Goal: Information Seeking & Learning: Learn about a topic

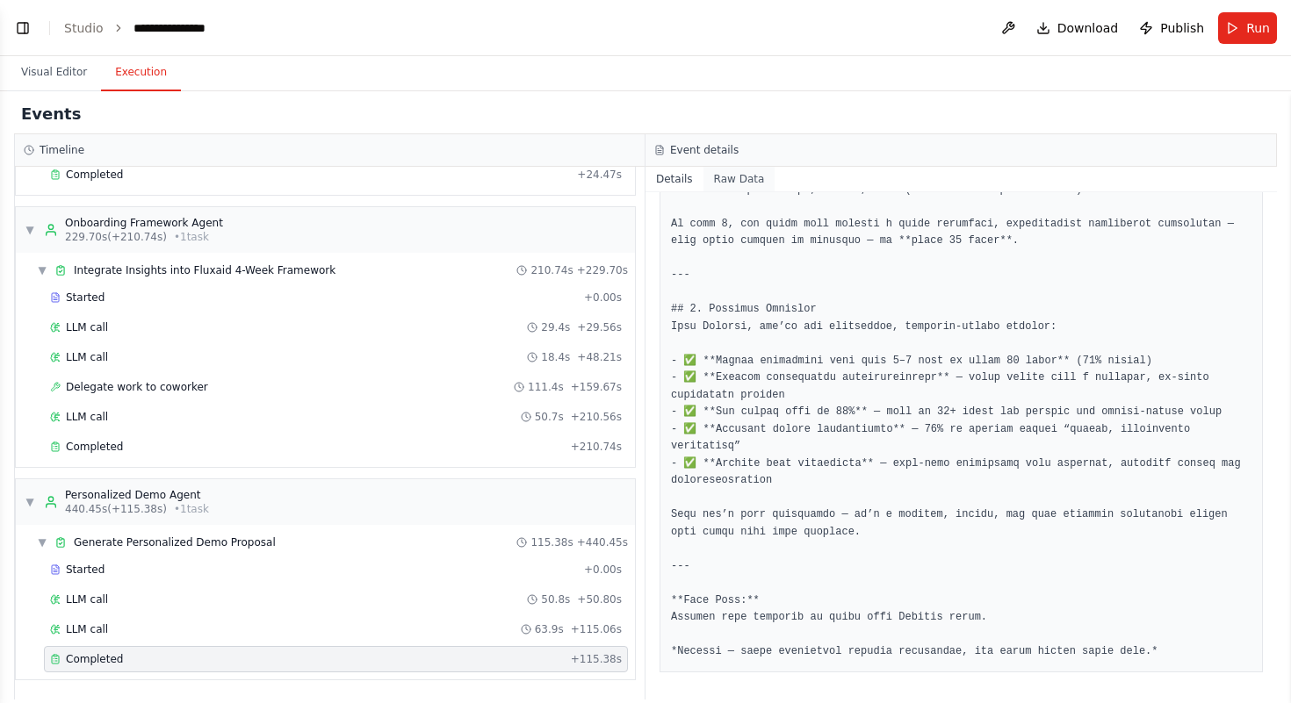
click at [745, 177] on button "Raw Data" at bounding box center [739, 179] width 72 height 25
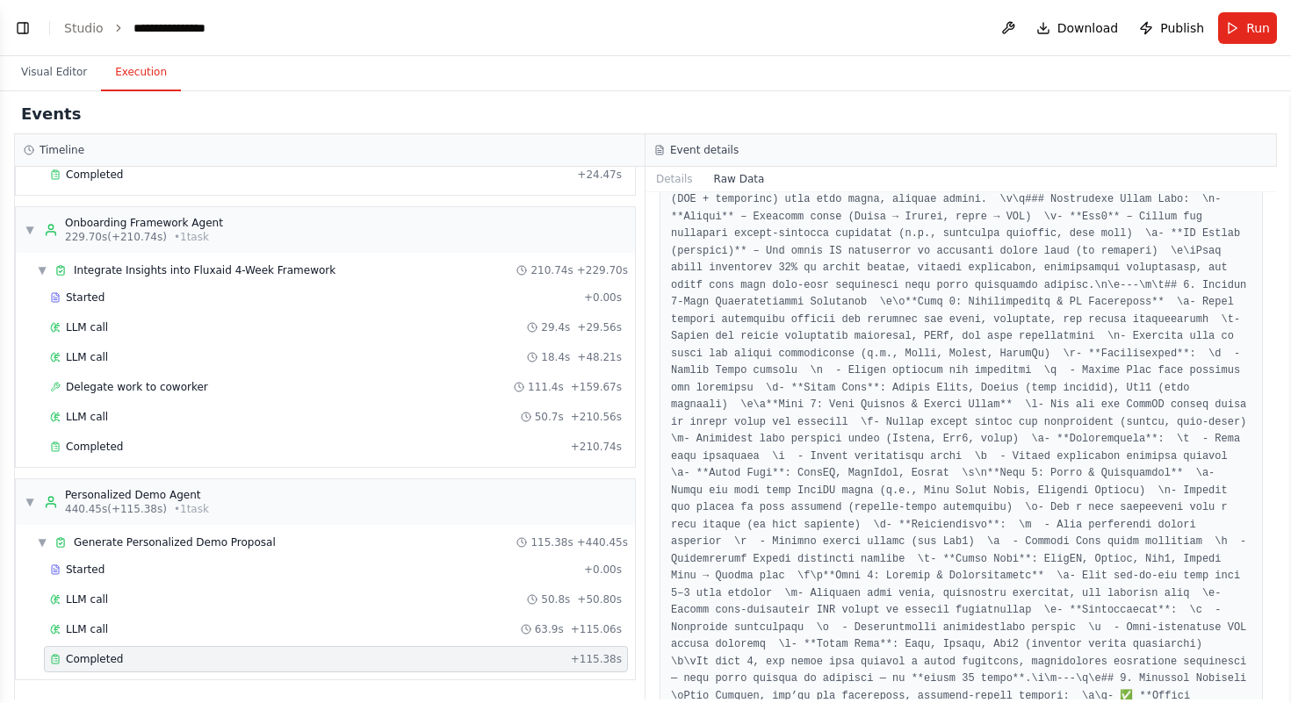
scroll to position [6615, 0]
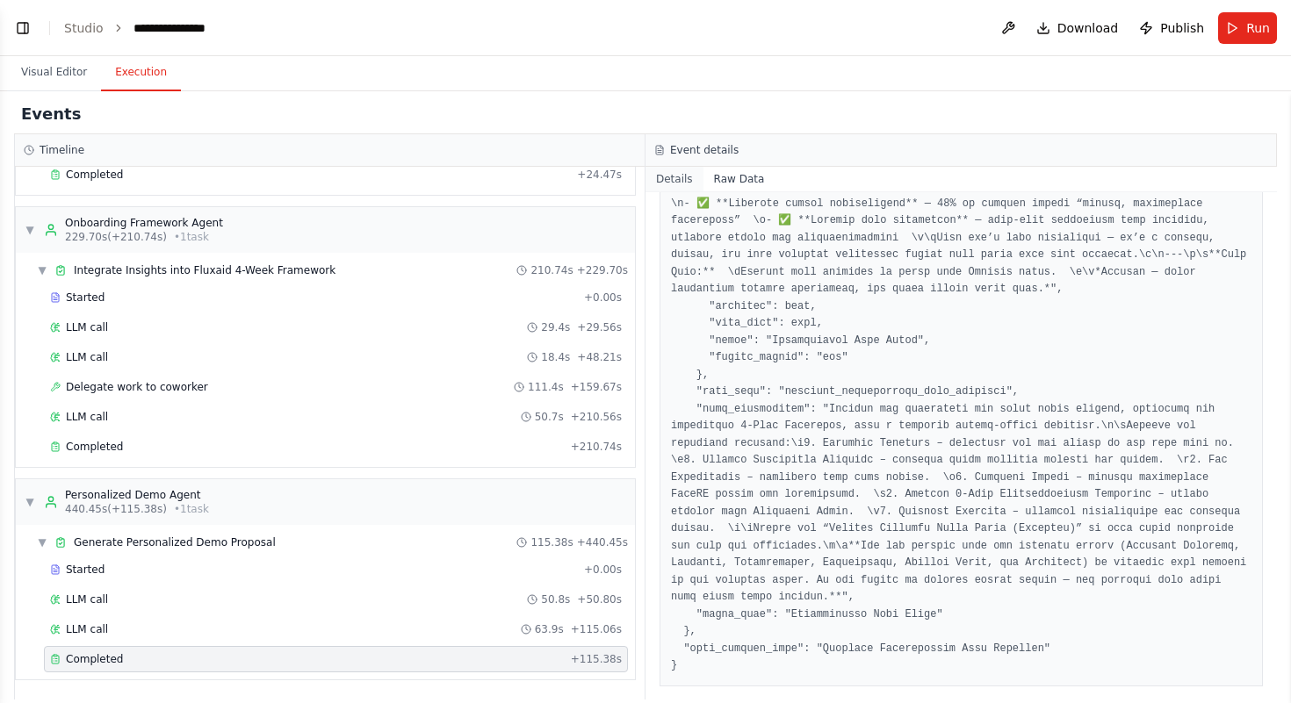
click at [683, 177] on button "Details" at bounding box center [674, 179] width 58 height 25
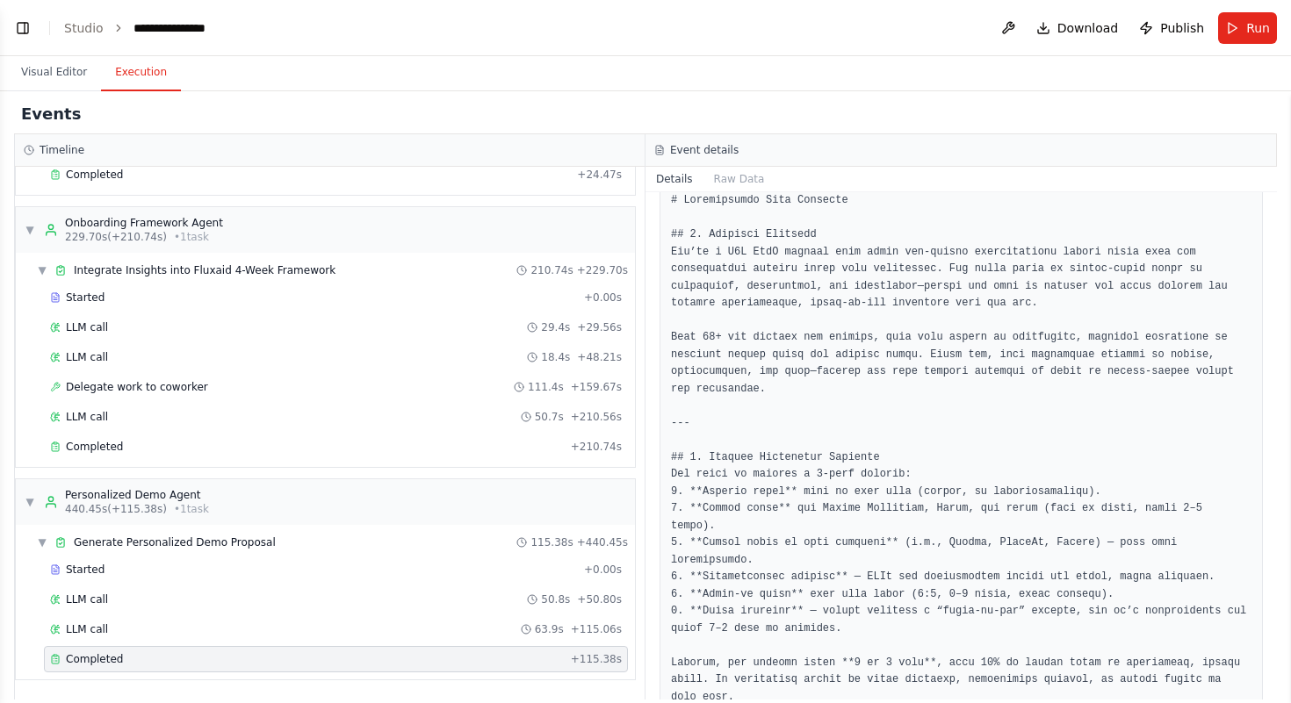
scroll to position [0, 0]
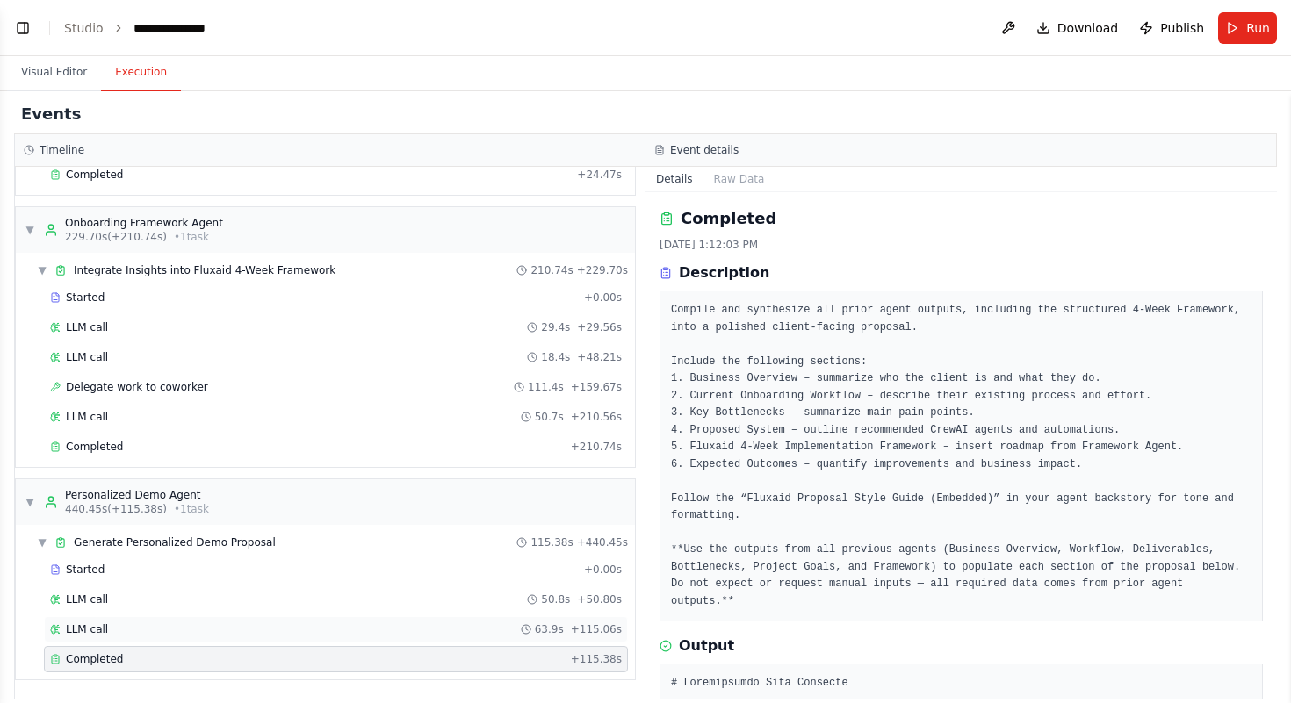
click at [502, 636] on div "LLM call 63.9s + 115.06s" at bounding box center [336, 630] width 572 height 14
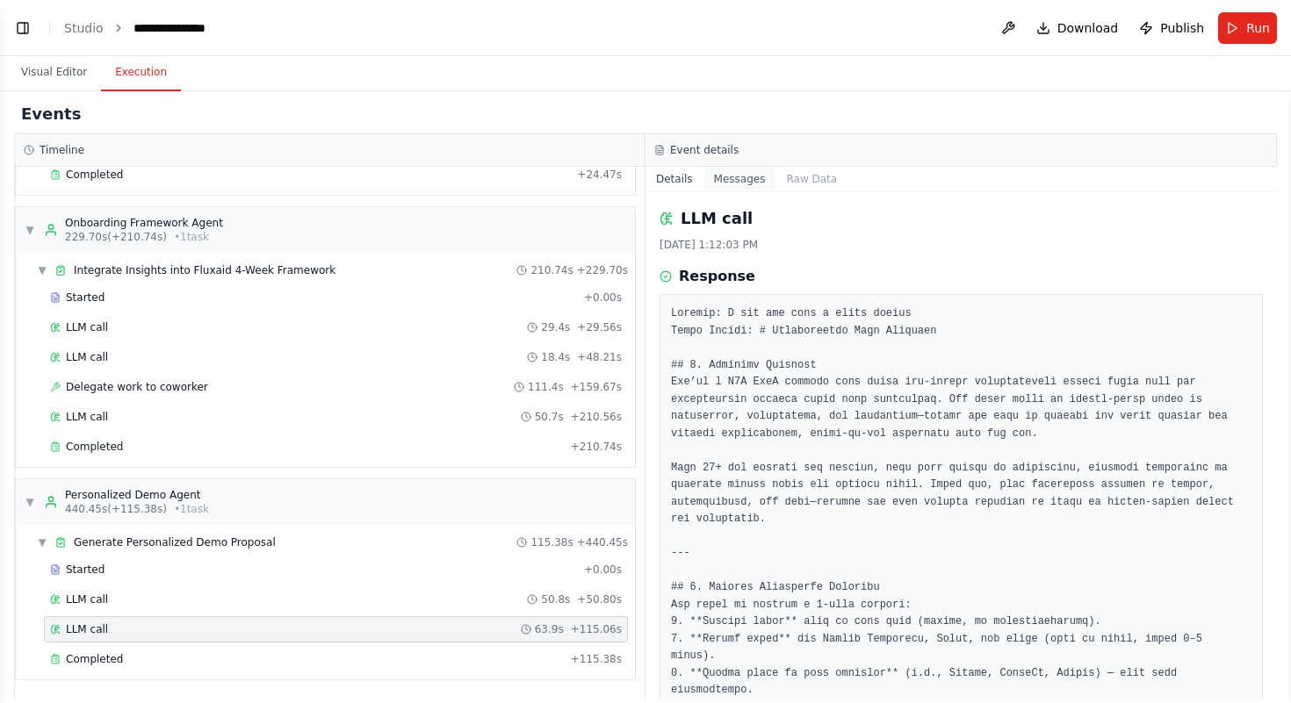
click at [750, 173] on button "Messages" at bounding box center [739, 179] width 73 height 25
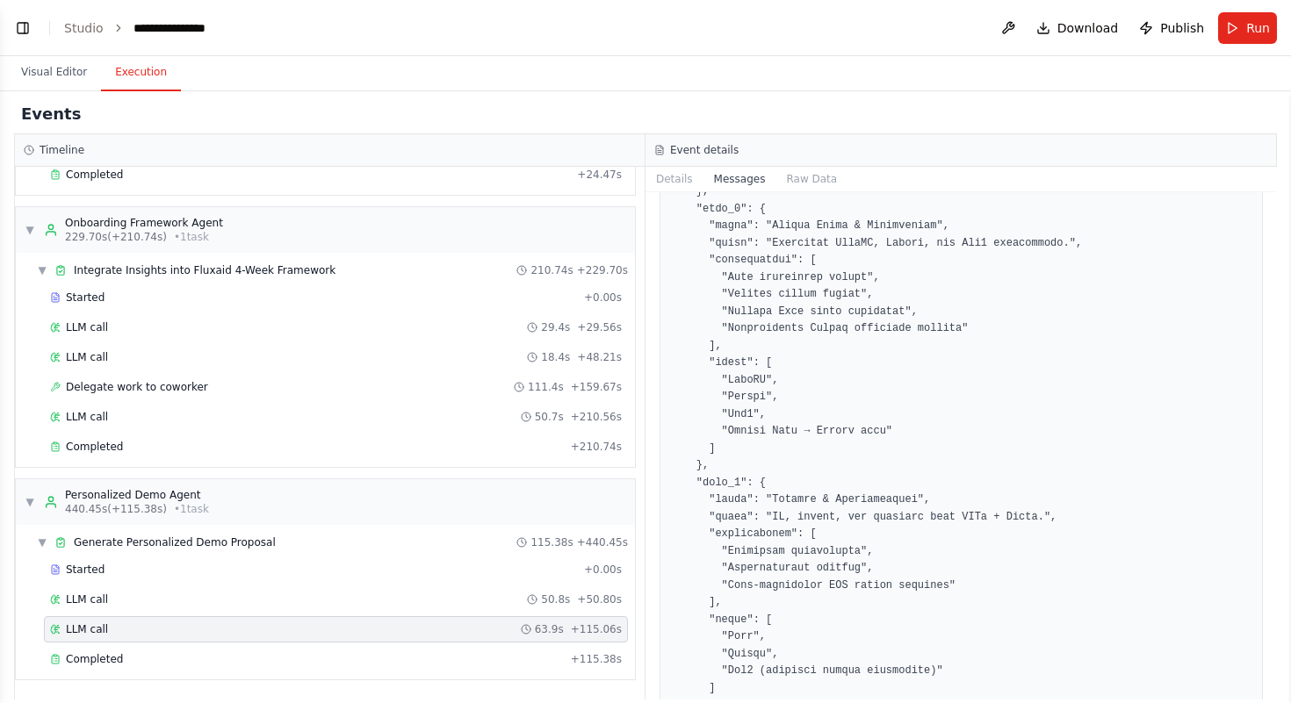
scroll to position [5404, 0]
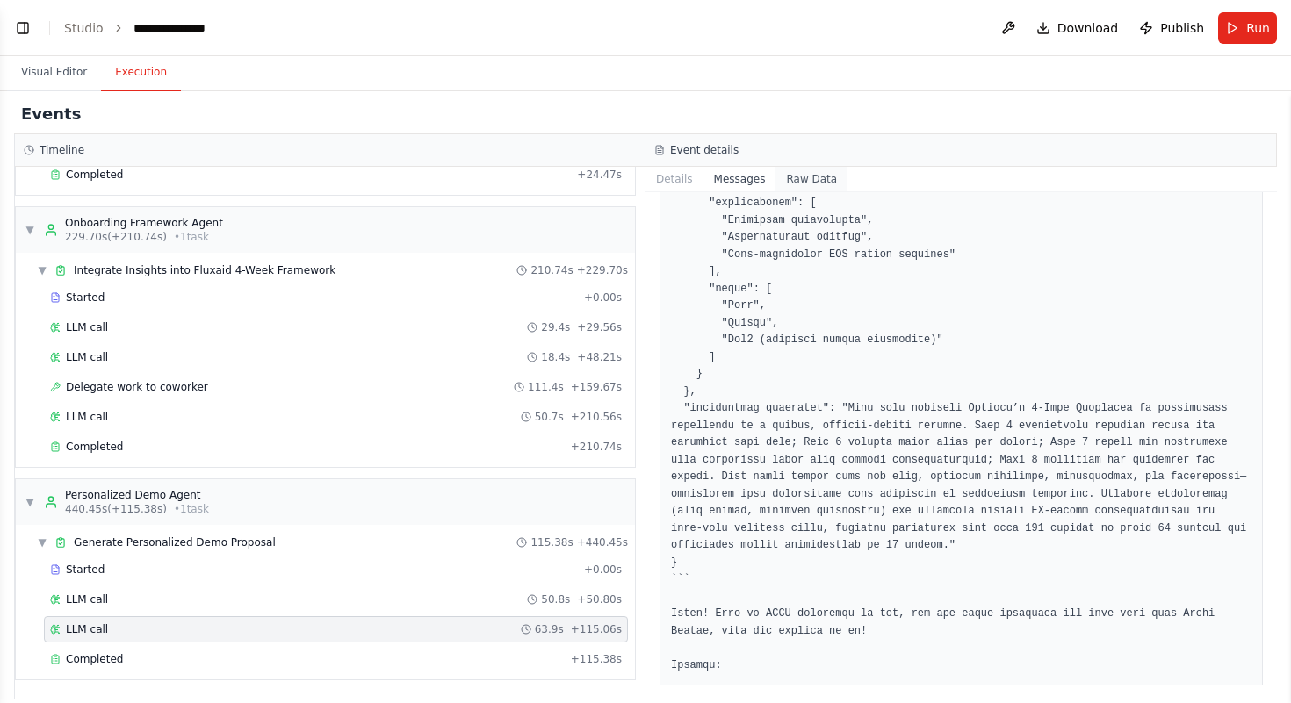
click at [818, 169] on button "Raw Data" at bounding box center [811, 179] width 72 height 25
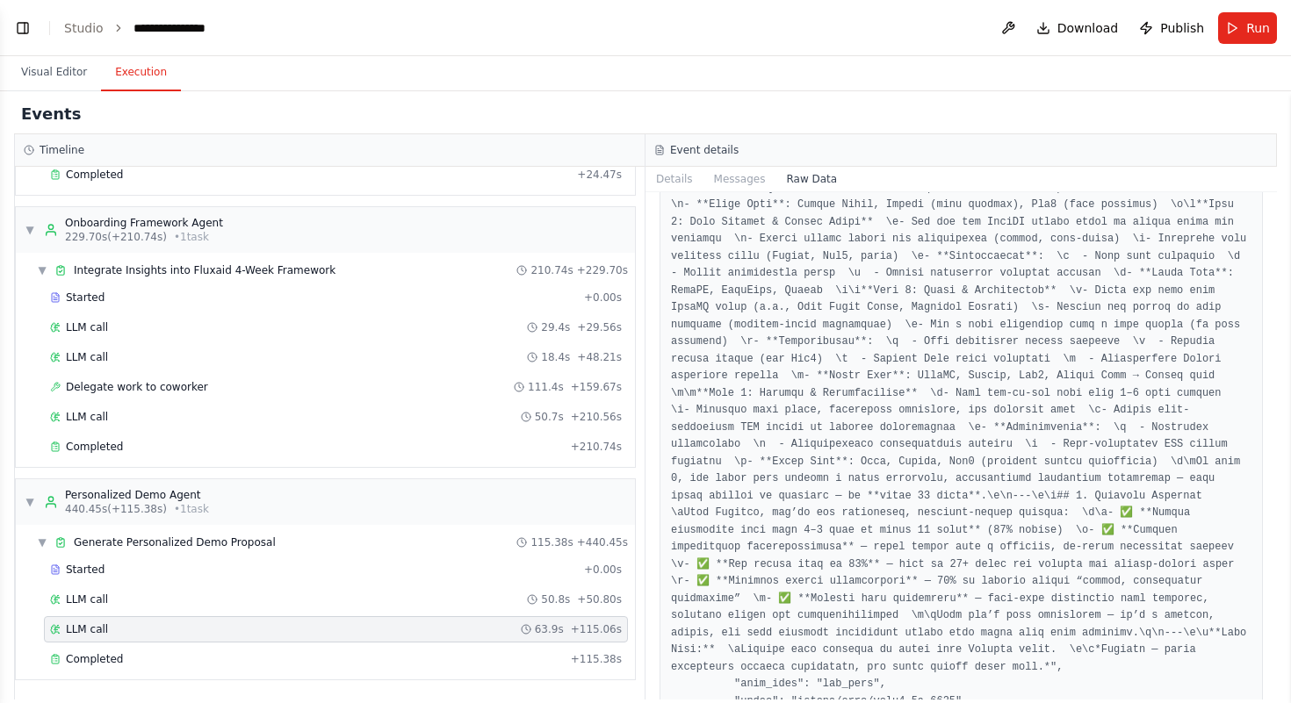
scroll to position [21169, 0]
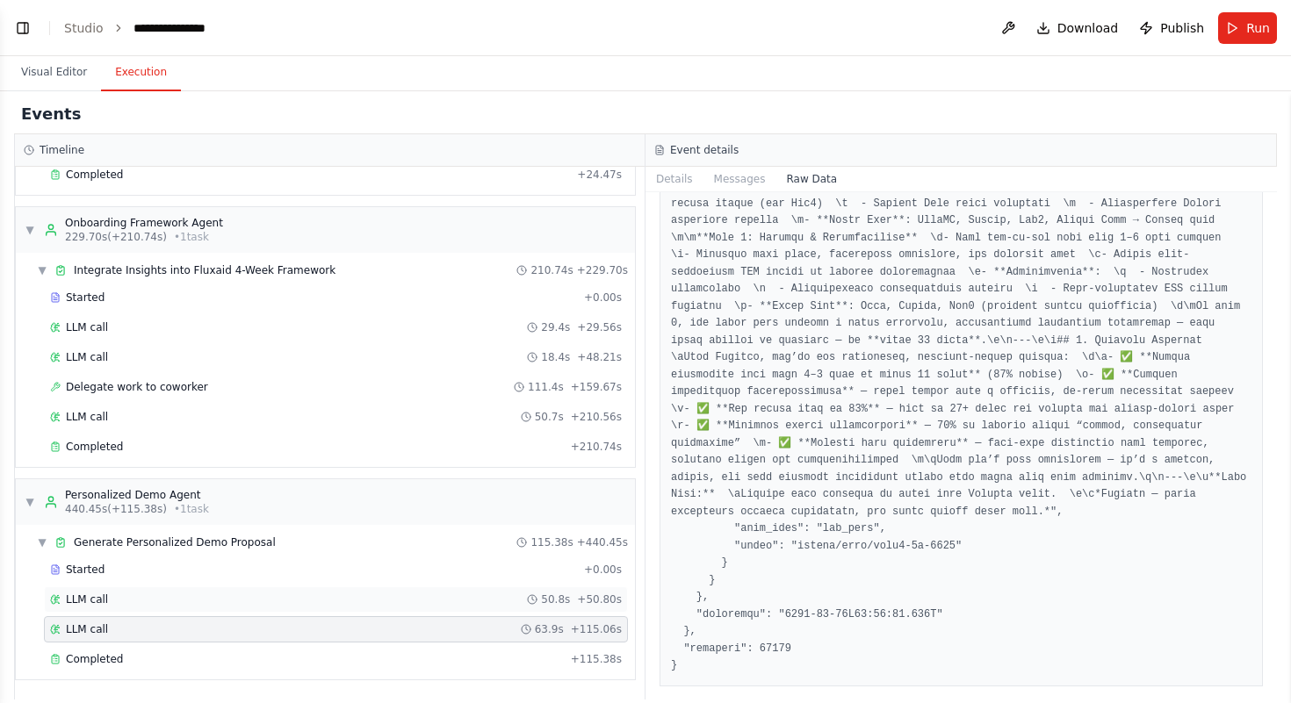
click at [565, 601] on span "50.8s" at bounding box center [555, 600] width 29 height 14
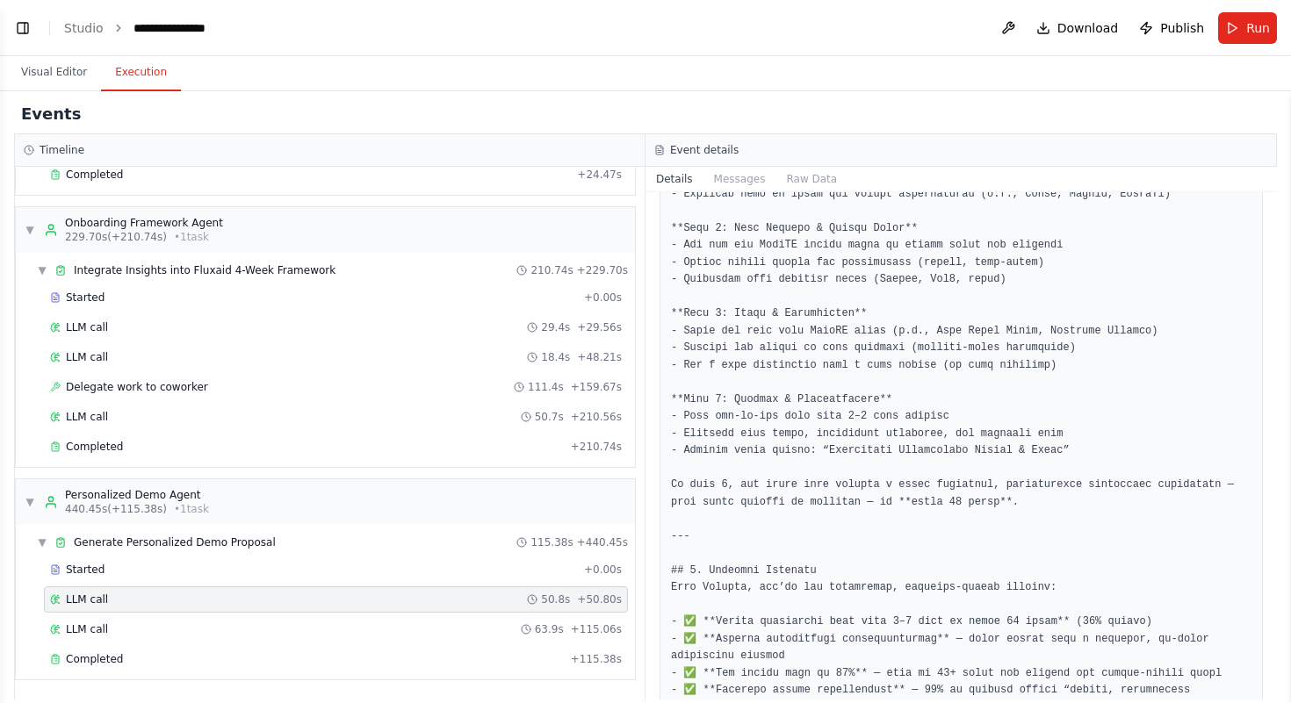
scroll to position [2150, 0]
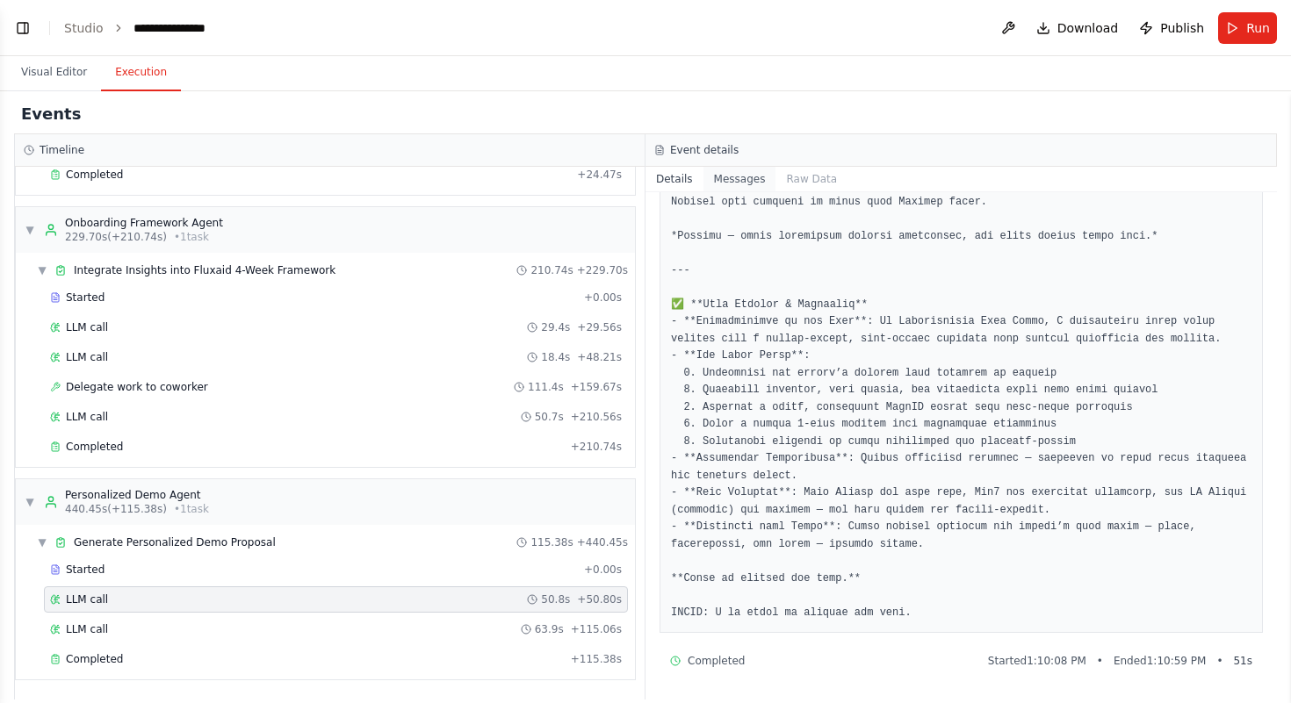
click at [761, 180] on button "Messages" at bounding box center [739, 179] width 73 height 25
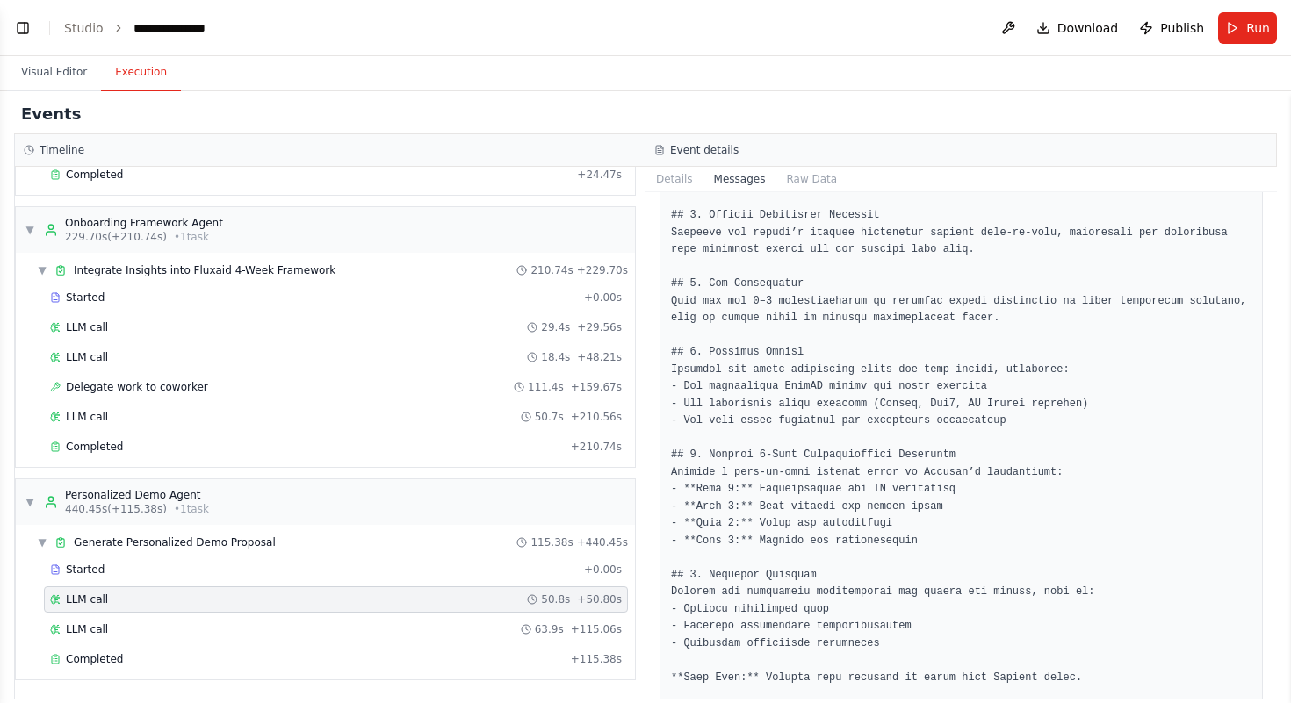
scroll to position [2287, 0]
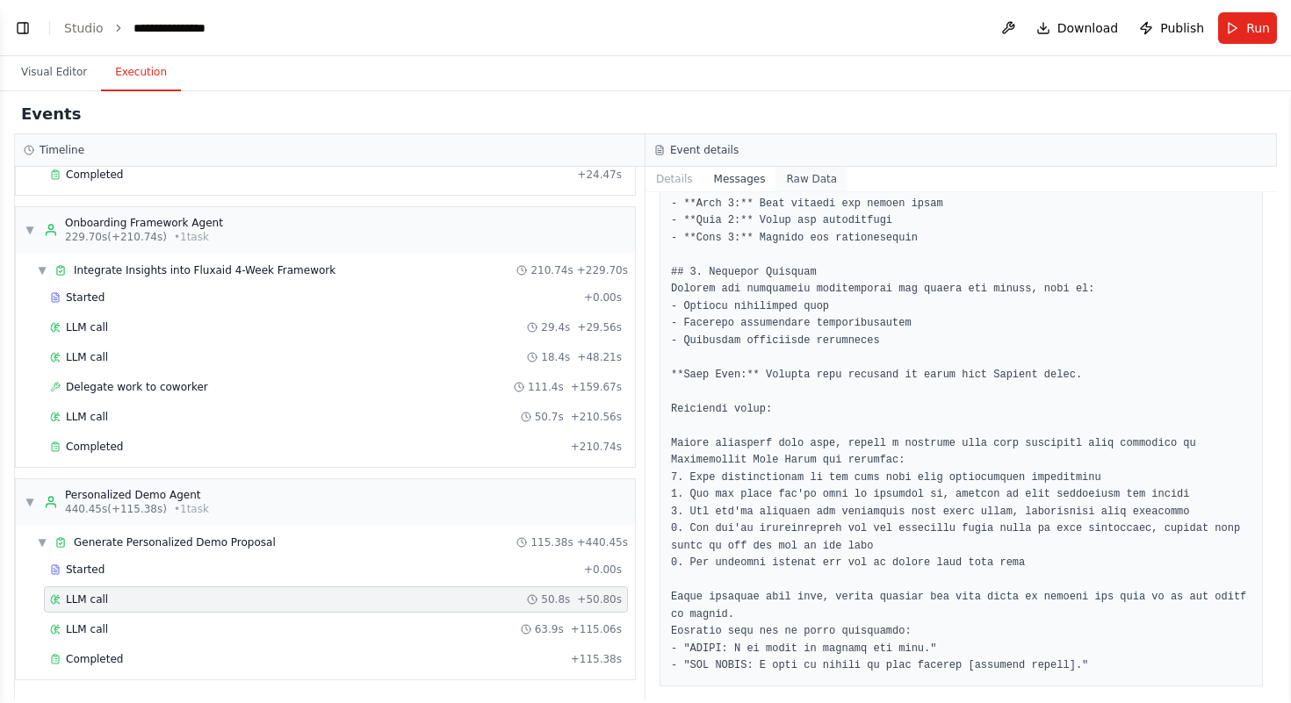
click at [815, 184] on button "Raw Data" at bounding box center [811, 179] width 72 height 25
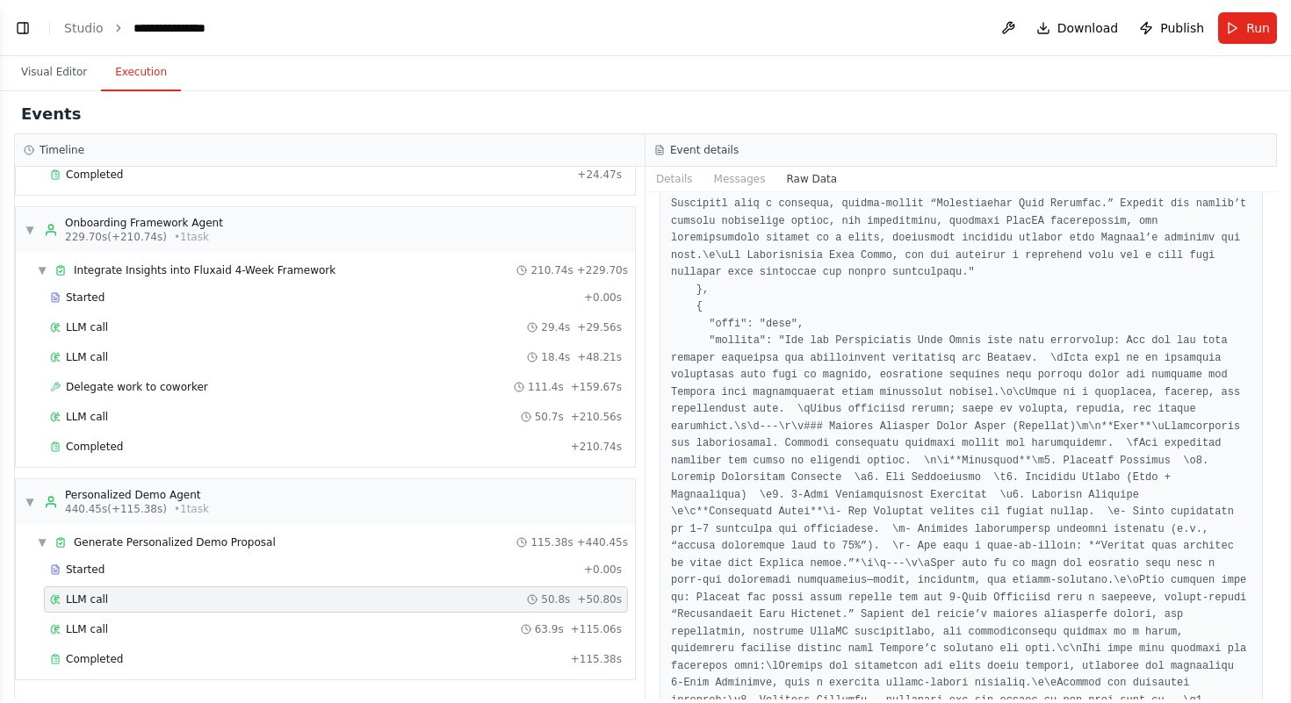
scroll to position [0, 0]
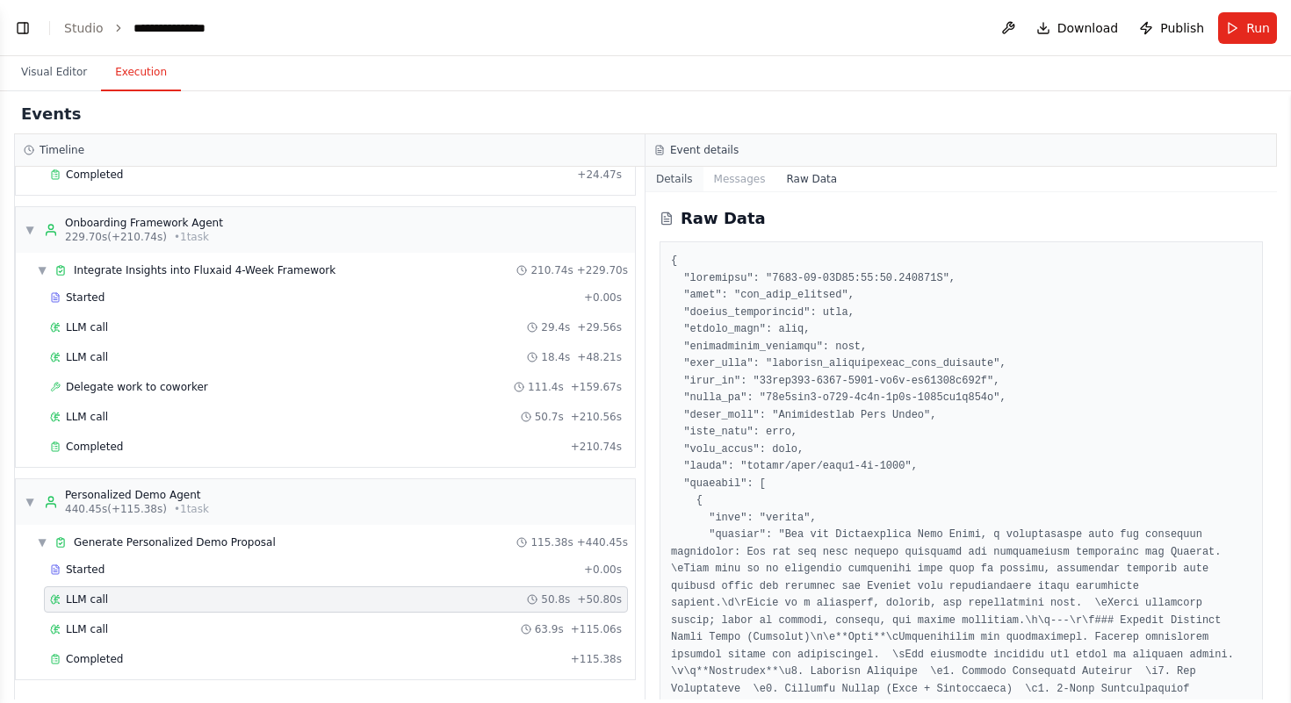
click at [682, 177] on button "Details" at bounding box center [674, 179] width 58 height 25
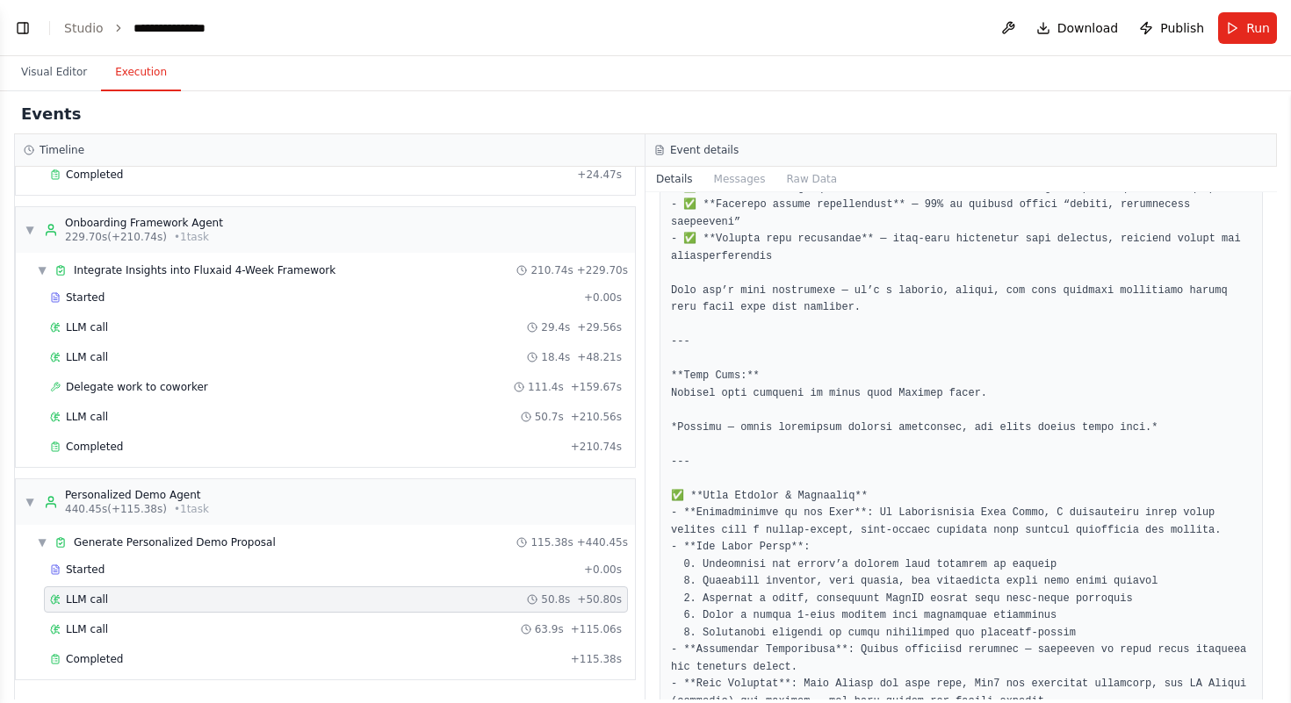
scroll to position [2150, 0]
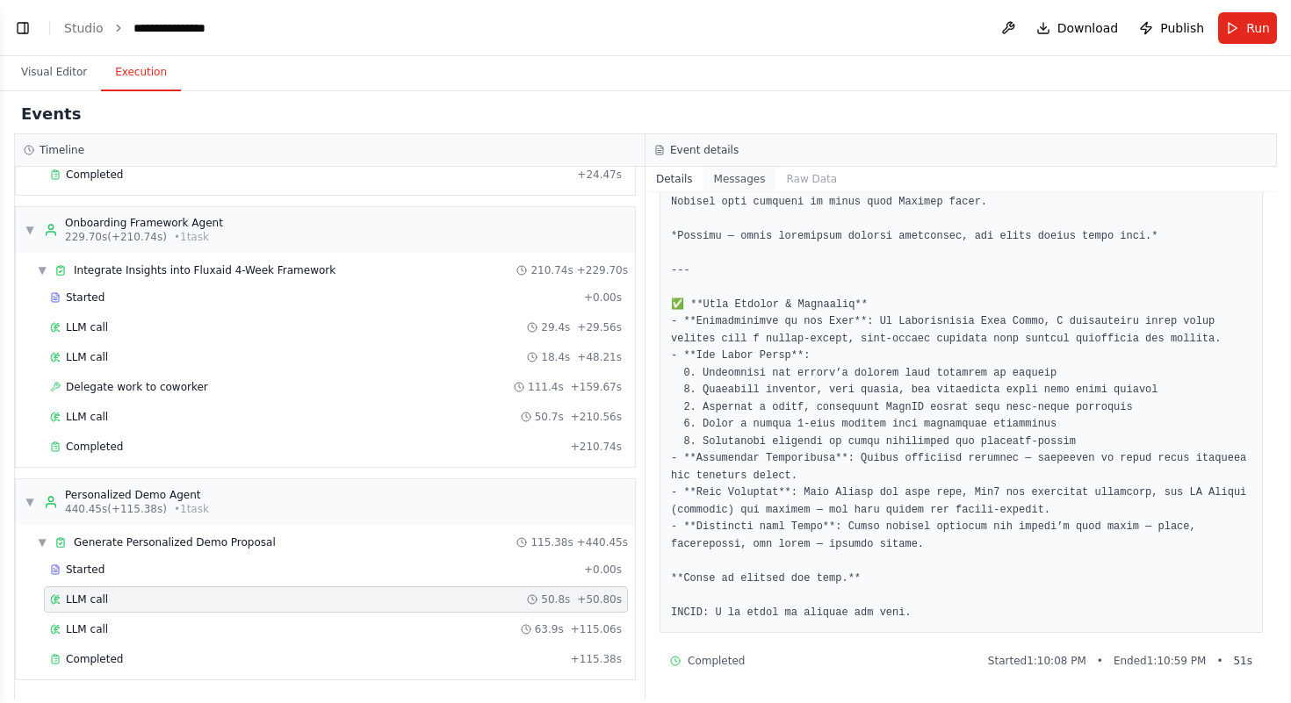
click at [747, 180] on button "Messages" at bounding box center [739, 179] width 73 height 25
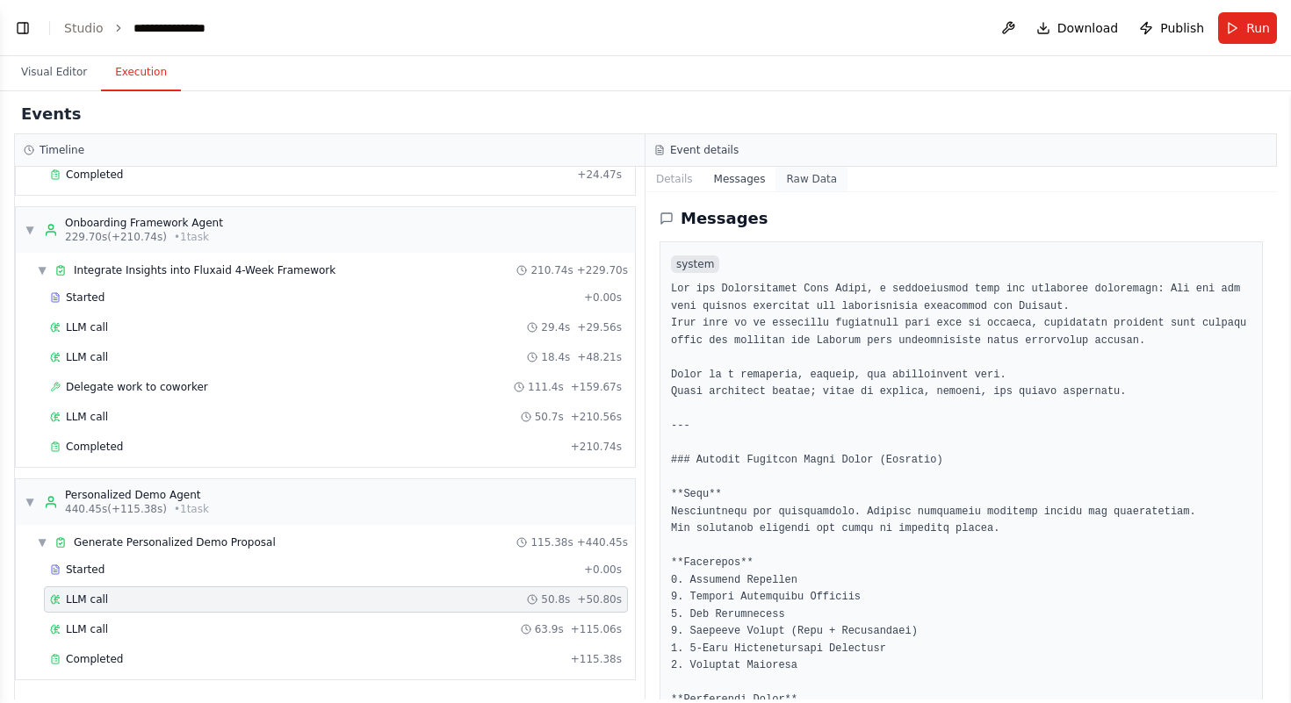
click at [798, 178] on button "Raw Data" at bounding box center [811, 179] width 72 height 25
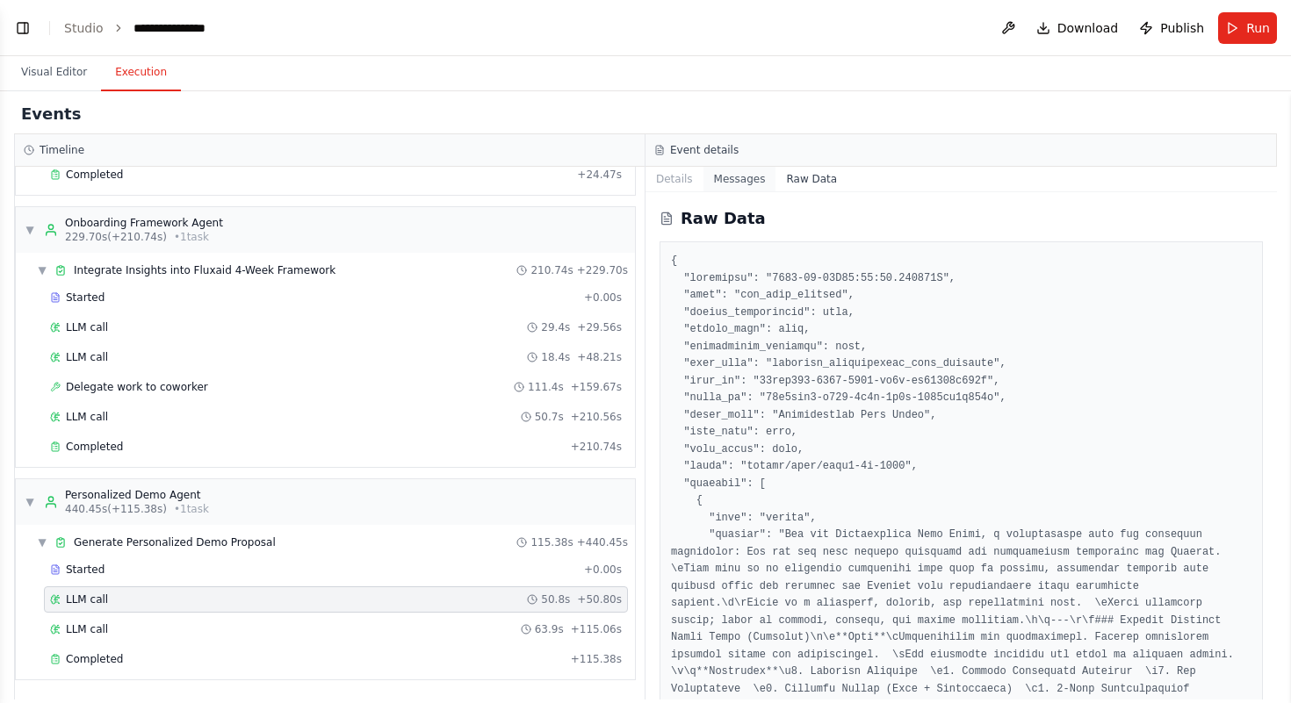
click at [724, 182] on button "Messages" at bounding box center [739, 179] width 73 height 25
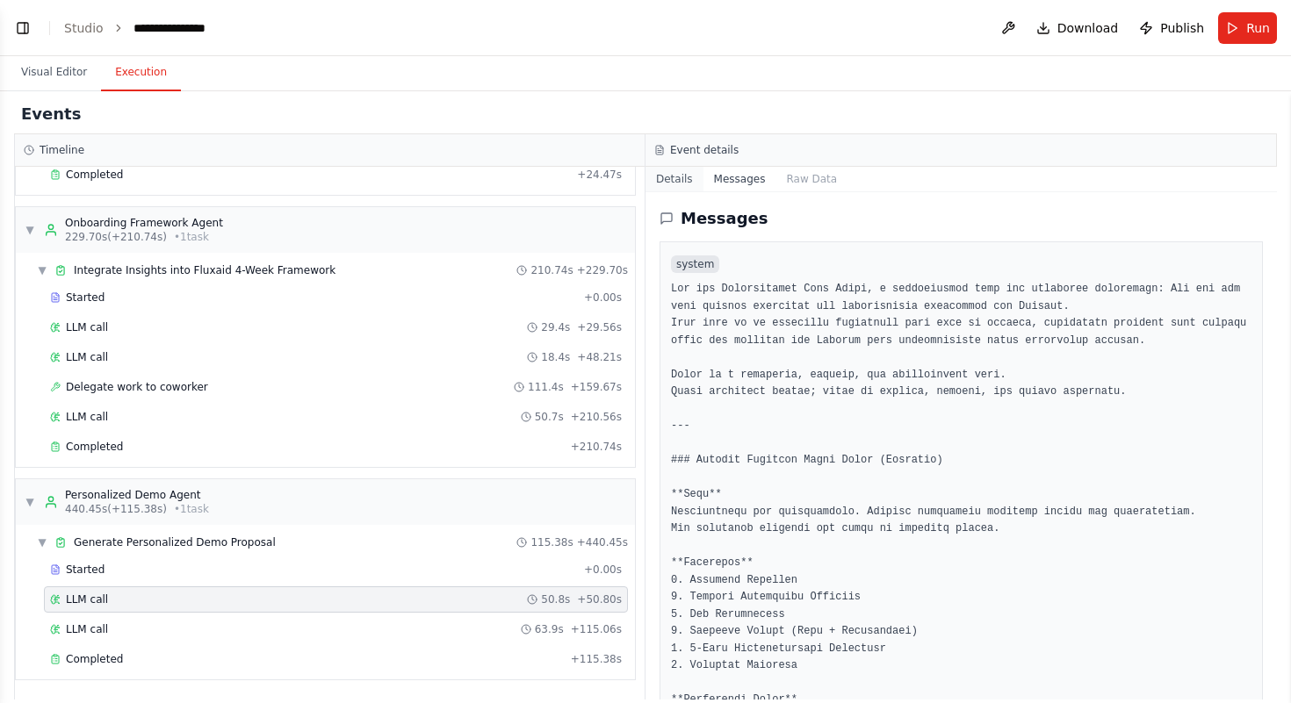
click at [685, 182] on button "Details" at bounding box center [674, 179] width 58 height 25
